Goal: Task Accomplishment & Management: Use online tool/utility

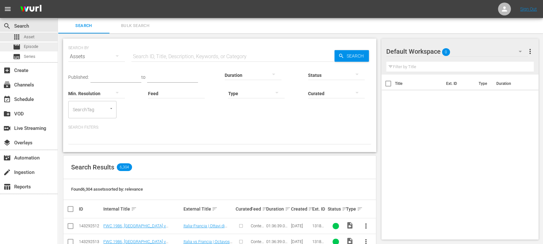
click at [37, 44] on span "Episode" at bounding box center [31, 46] width 14 height 6
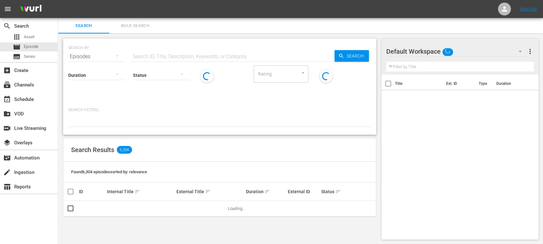
click at [133, 22] on span "Bulk Search" at bounding box center [135, 25] width 44 height 7
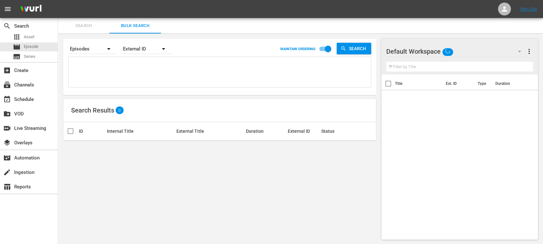
click at [104, 69] on textarea at bounding box center [220, 73] width 301 height 29
paste textarea "External ID 81309_ENG 83455_ENG 75542_ENG 75522_ENG 75818_ENG 75816_ENG 75868_E…"
type textarea "External ID 81309_ENG 83455_ENG 75542_ENG 75522_ENG 75818_ENG 75816_ENG 75868_E…"
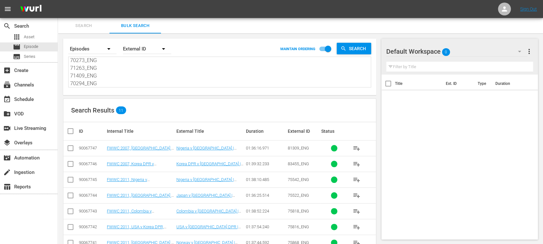
type textarea "External ID 81309_ENG 83455_ENG 75542_ENG 75522_ENG 75818_ENG 75816_ENG 75868_E…"
